Goal: Find contact information: Find contact information

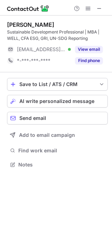
scroll to position [160, 112]
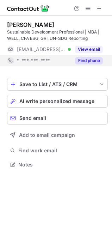
click at [91, 61] on button "Find phone" at bounding box center [89, 60] width 28 height 7
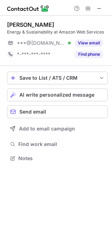
scroll to position [154, 112]
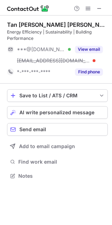
scroll to position [171, 112]
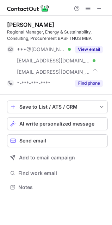
scroll to position [183, 112]
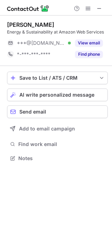
scroll to position [154, 112]
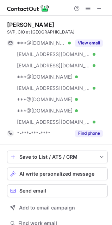
scroll to position [233, 107]
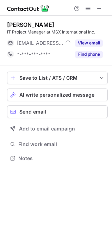
scroll to position [154, 112]
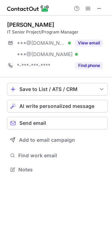
scroll to position [165, 112]
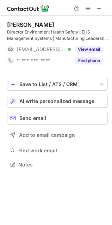
scroll to position [160, 112]
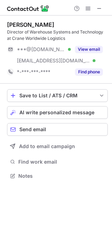
scroll to position [171, 112]
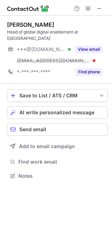
scroll to position [165, 112]
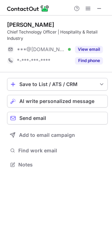
scroll to position [160, 112]
